Goal: Use online tool/utility: Utilize a website feature to perform a specific function

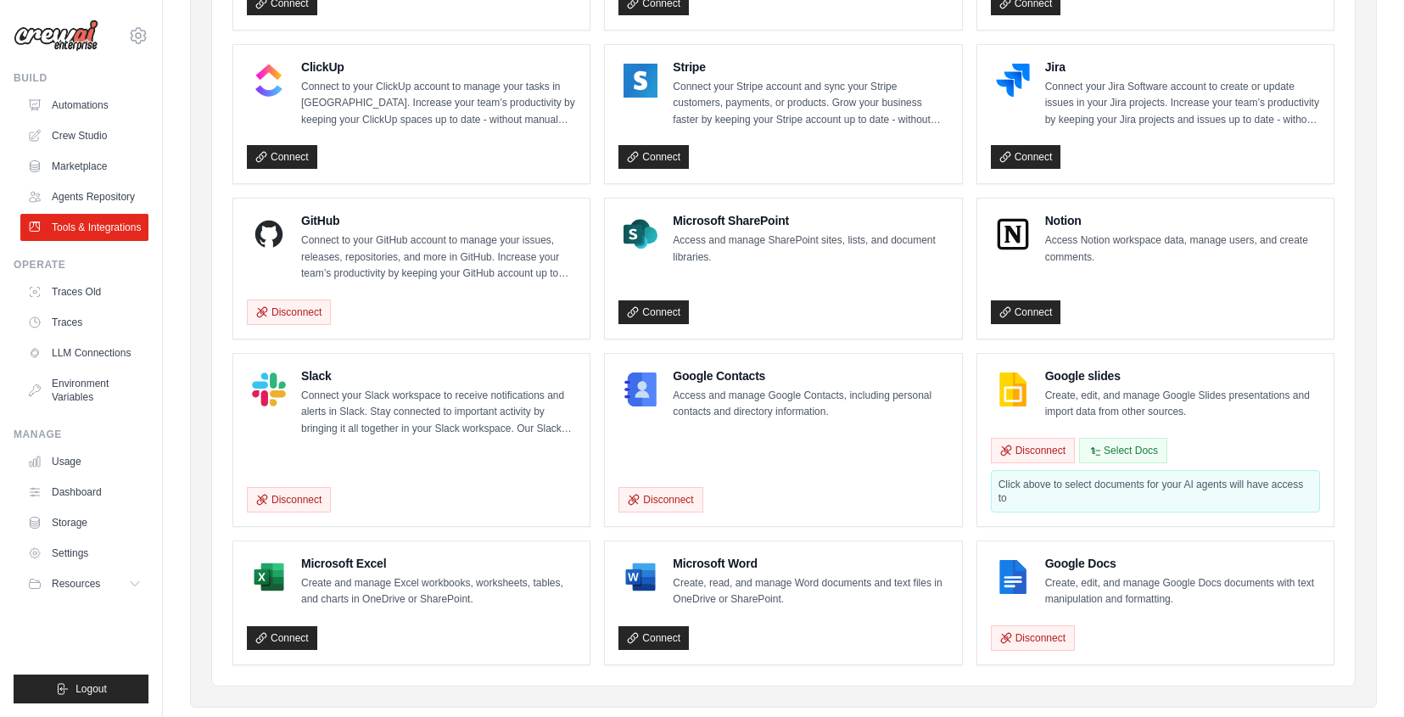
click at [982, 430] on div "Google slides Create, edit, and manage Google Slides presentations and import d…" at bounding box center [1156, 440] width 356 height 172
drag, startPoint x: 1129, startPoint y: 497, endPoint x: 999, endPoint y: 483, distance: 130.6
click at [999, 483] on div "Click above to select documents for your AI agents will have access to" at bounding box center [1155, 491] width 329 height 42
copy div "Click above to select documents for your AI agents will have access to"
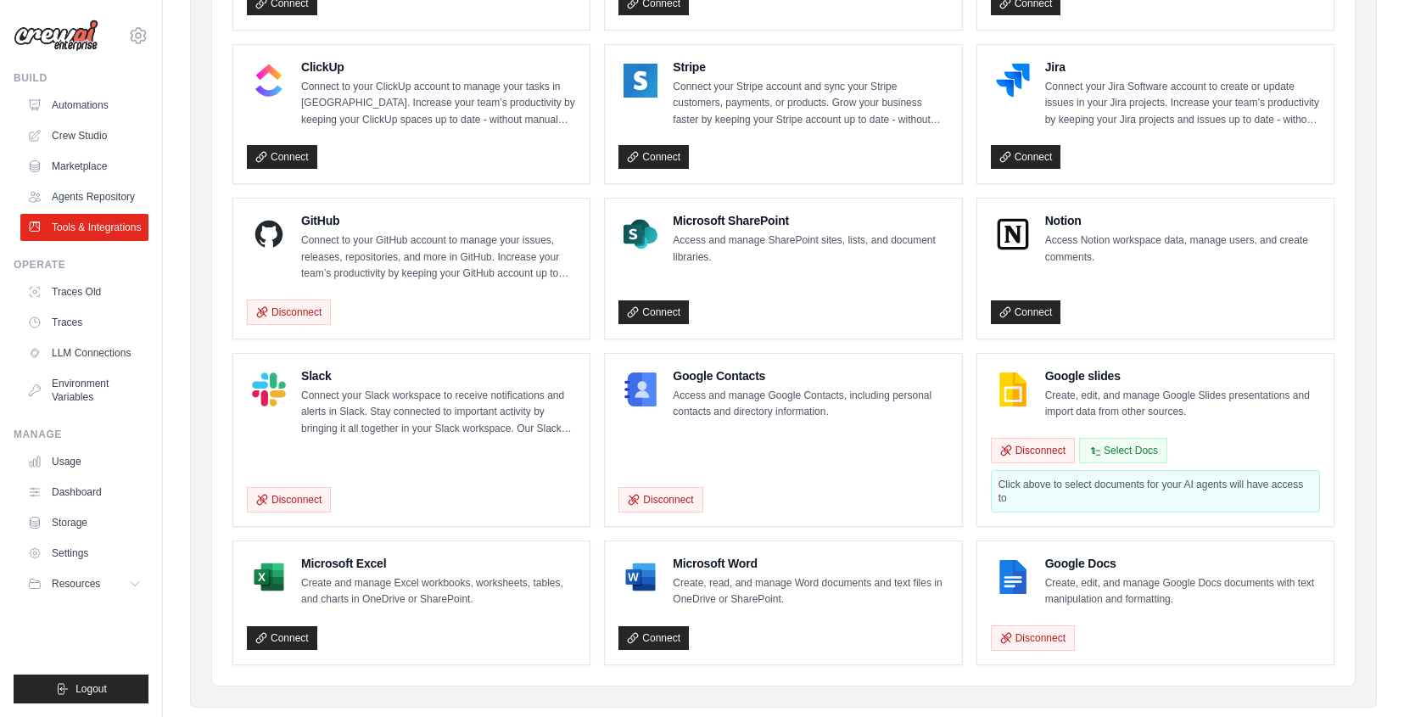
drag, startPoint x: 1025, startPoint y: 492, endPoint x: 1014, endPoint y: 488, distance: 11.8
click at [1015, 489] on div "Click above to select documents for your AI agents will have access to" at bounding box center [1155, 491] width 329 height 42
click at [1010, 485] on div "Click above to select documents for your AI agents will have access to" at bounding box center [1155, 491] width 329 height 42
click at [1000, 482] on div "Click above to select documents for your AI agents will have access to" at bounding box center [1155, 491] width 329 height 42
click at [997, 481] on div "Click above to select documents for your AI agents will have access to" at bounding box center [1155, 491] width 329 height 42
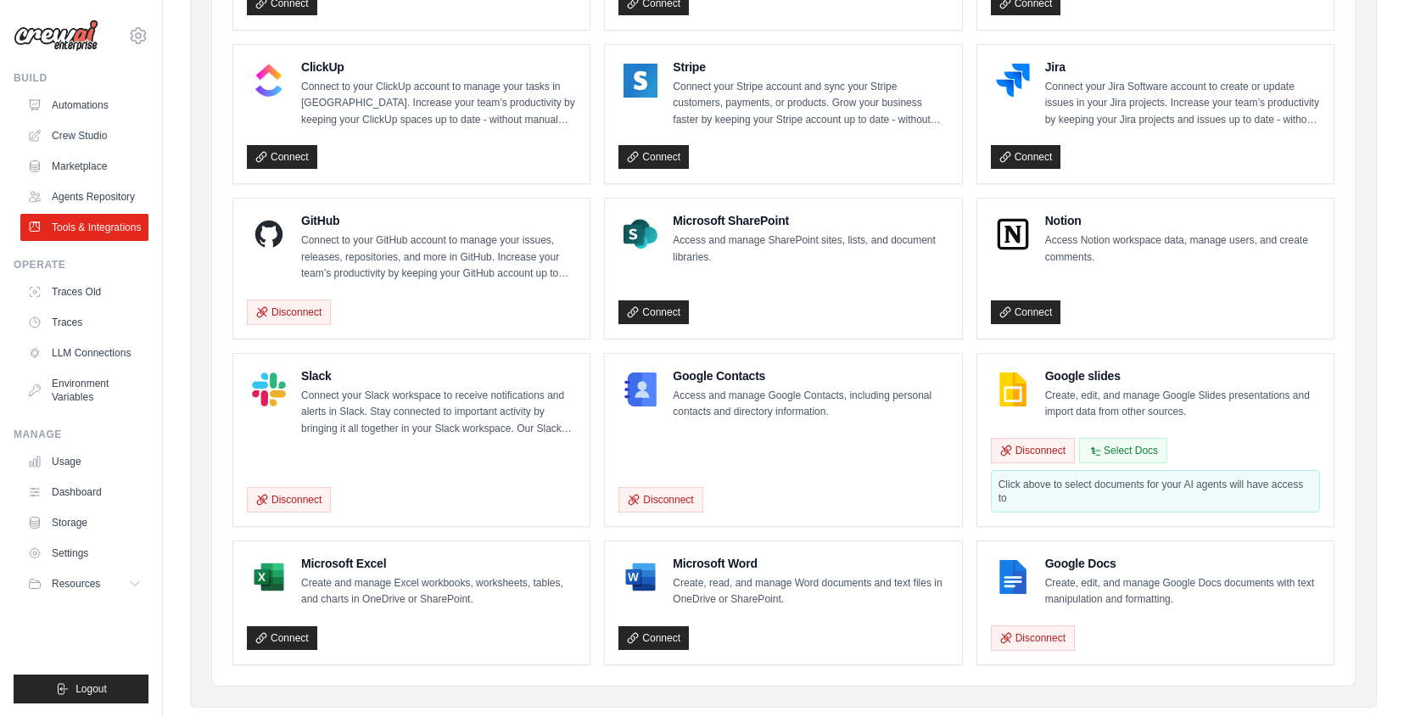
drag, startPoint x: 997, startPoint y: 482, endPoint x: 1015, endPoint y: 501, distance: 26.4
click at [1015, 501] on div "Click above to select documents for your AI agents will have access to" at bounding box center [1155, 491] width 329 height 42
copy div "Click above to select documents for your AI agents will have access to"
